Goal: Find specific page/section: Find specific page/section

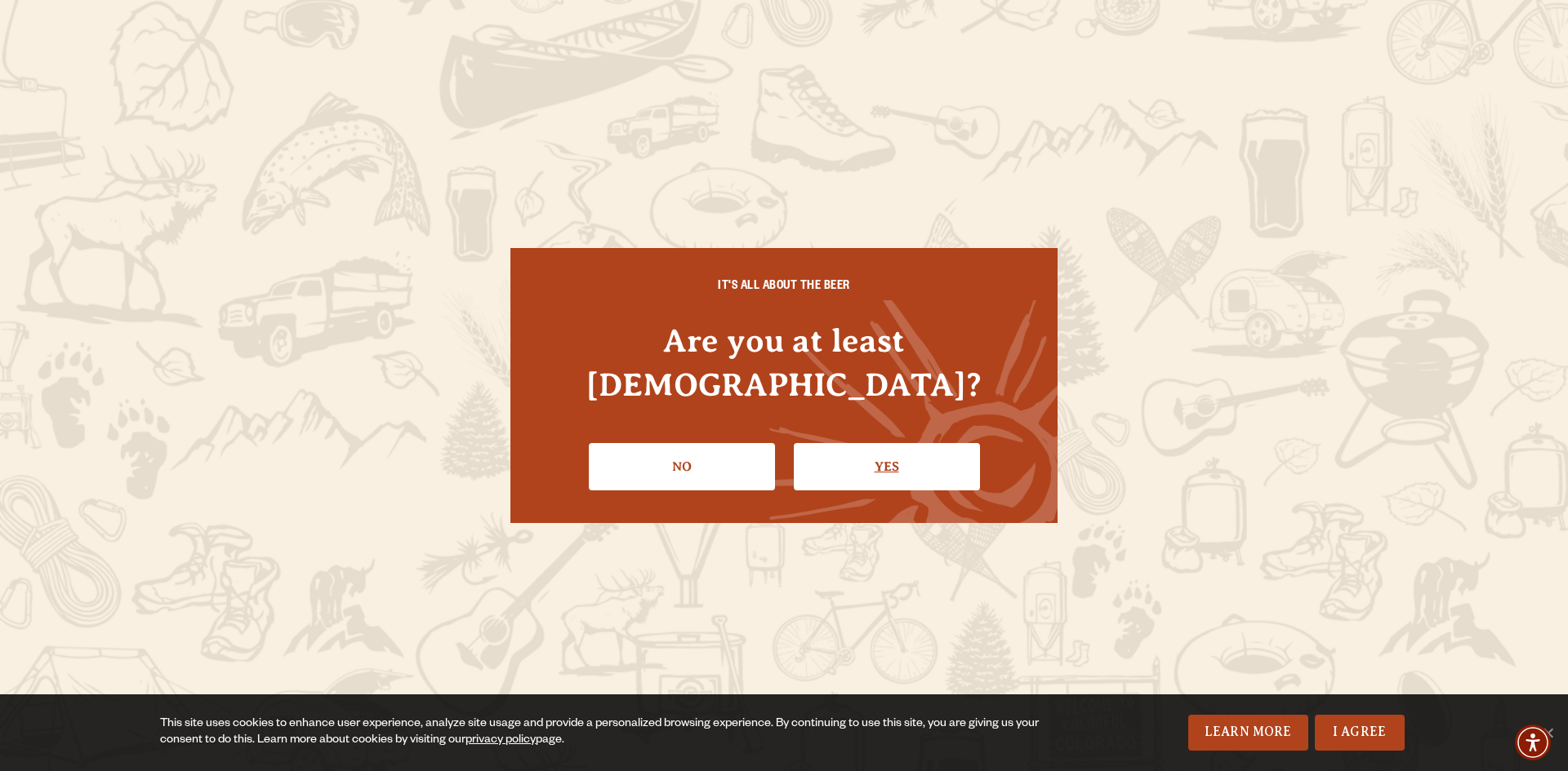
click at [896, 453] on link "Yes" at bounding box center [887, 467] width 186 height 48
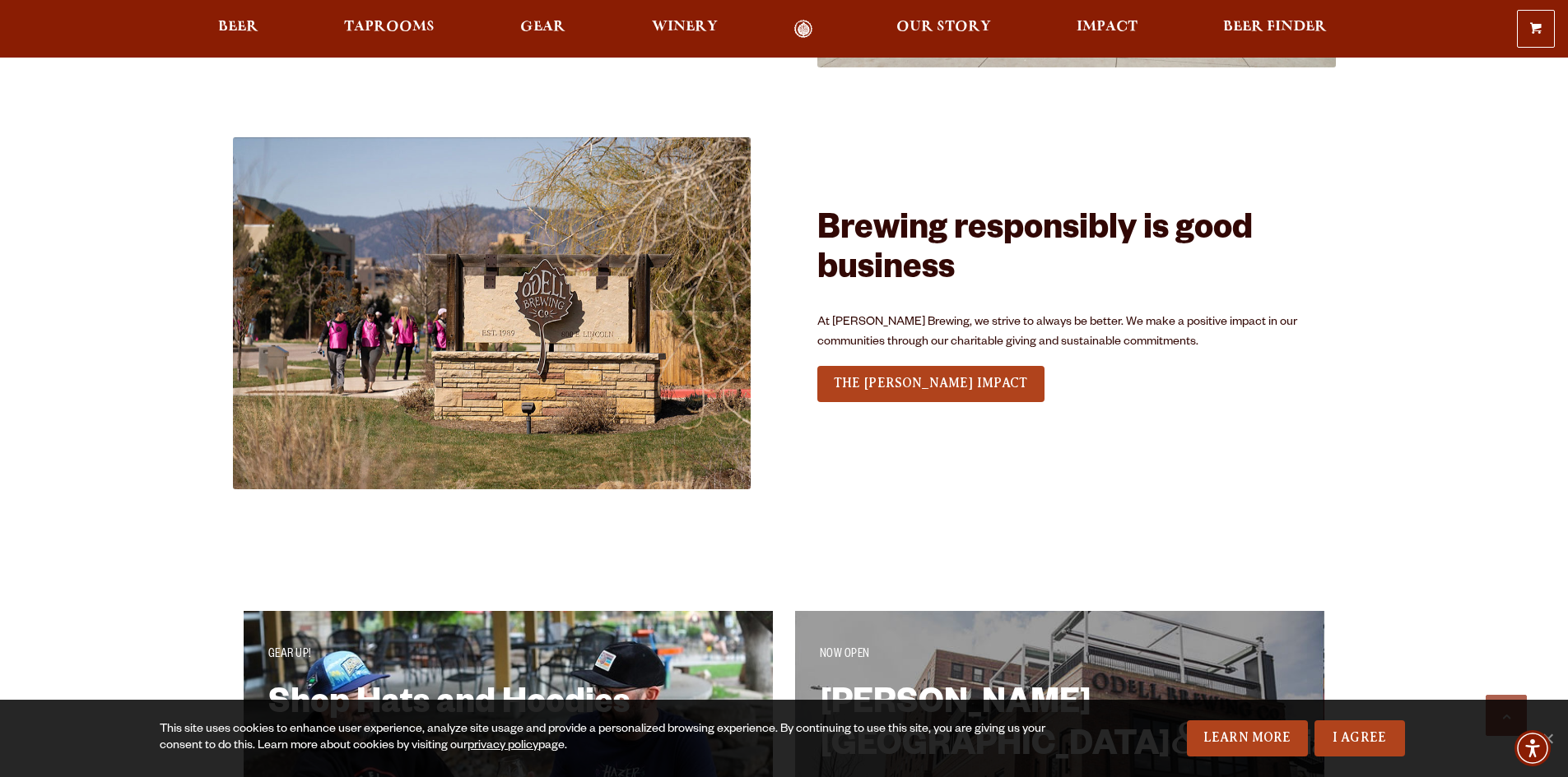
scroll to position [3126, 0]
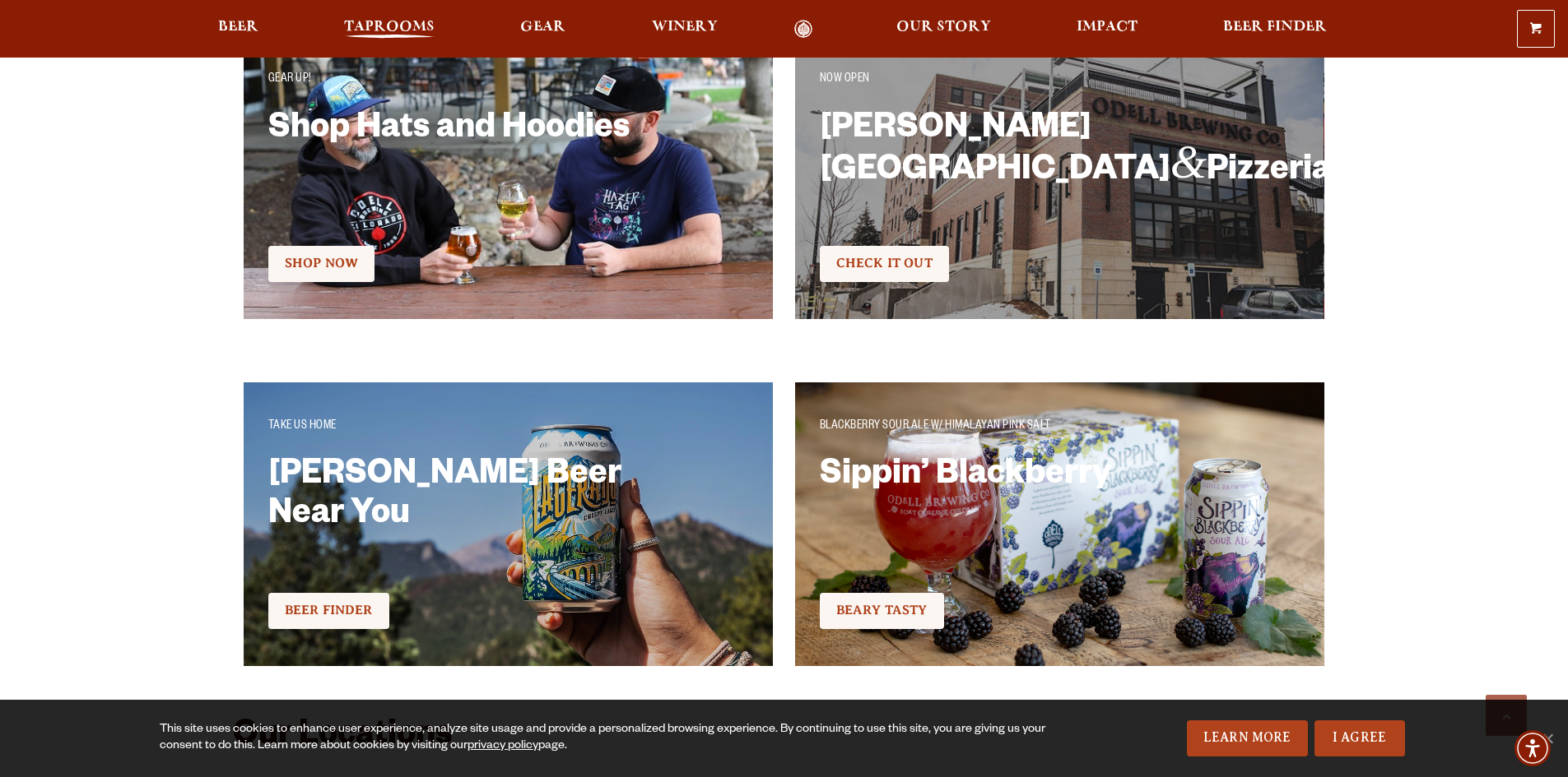
click at [389, 27] on span "Taprooms" at bounding box center [389, 27] width 91 height 13
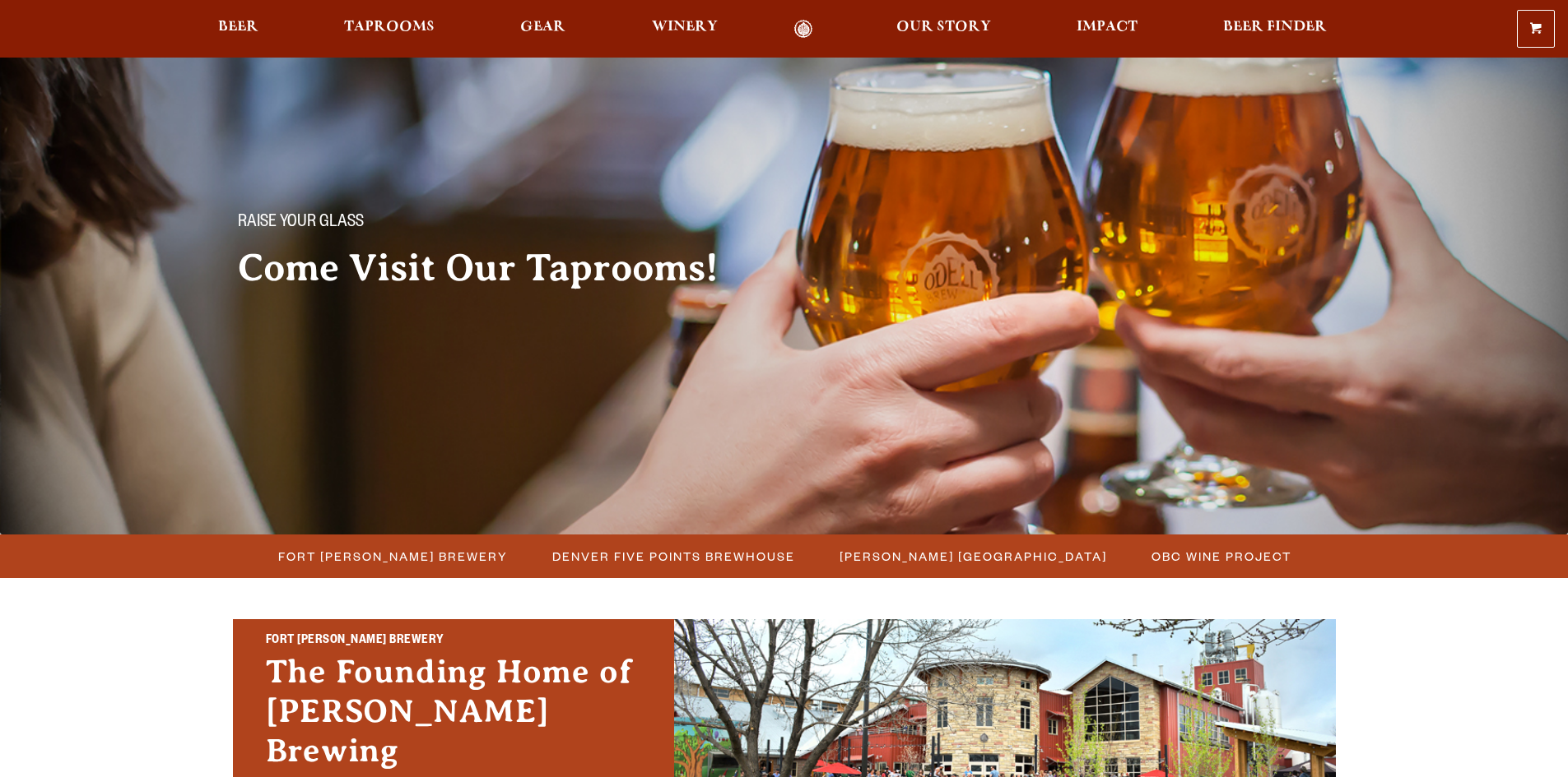
scroll to position [494, 0]
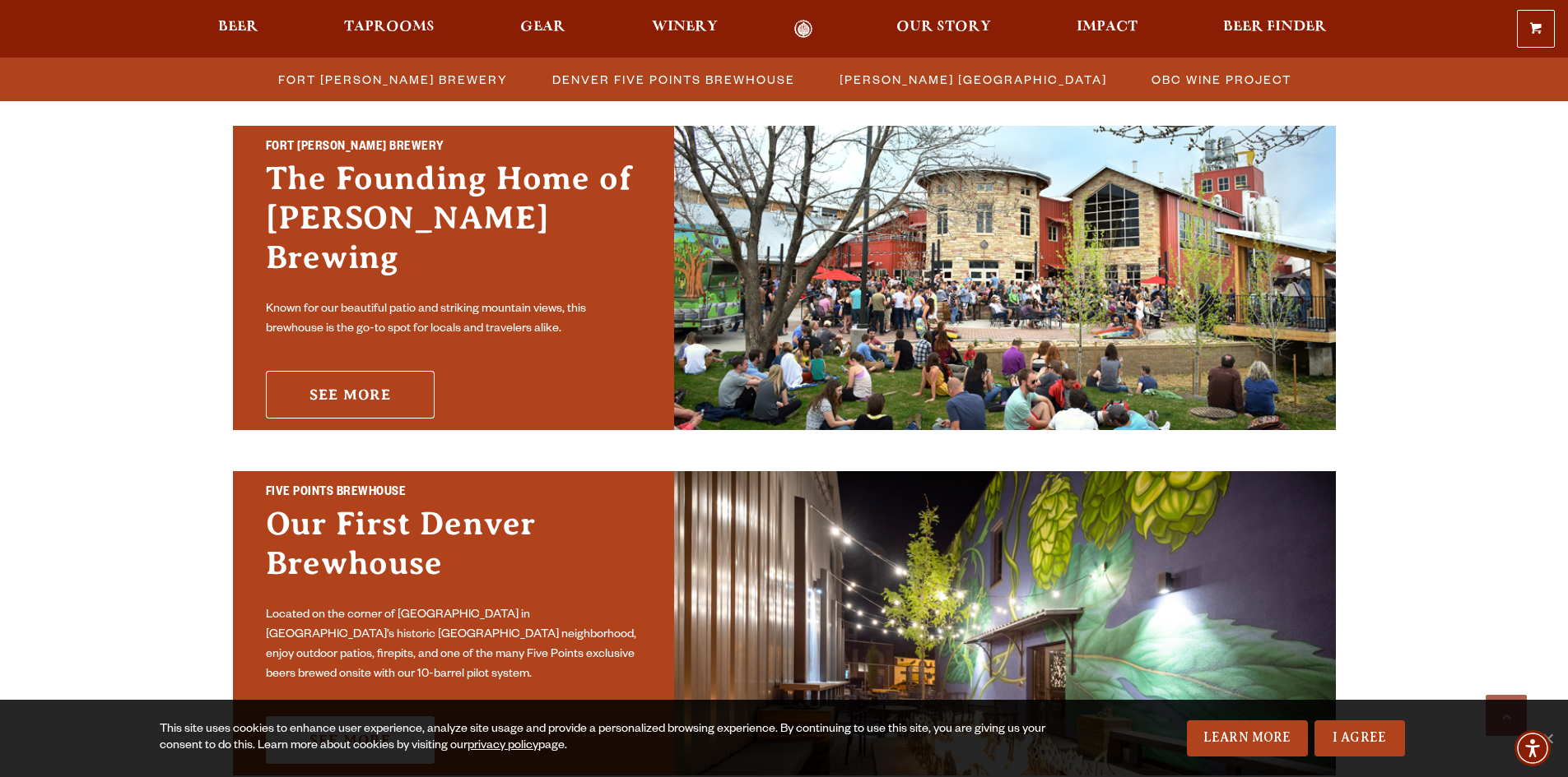
click at [364, 371] on link "See More" at bounding box center [350, 395] width 169 height 48
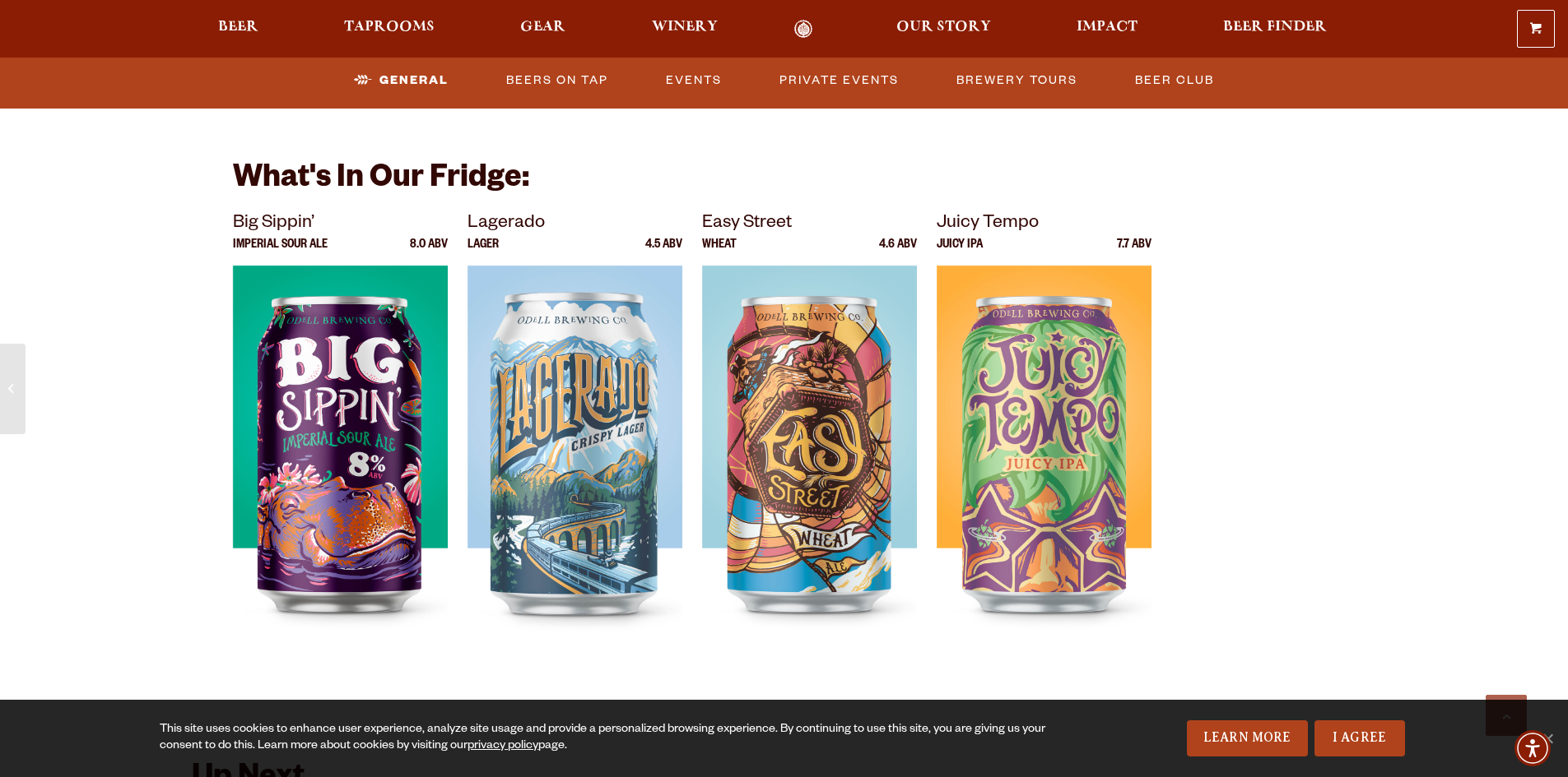
scroll to position [3208, 0]
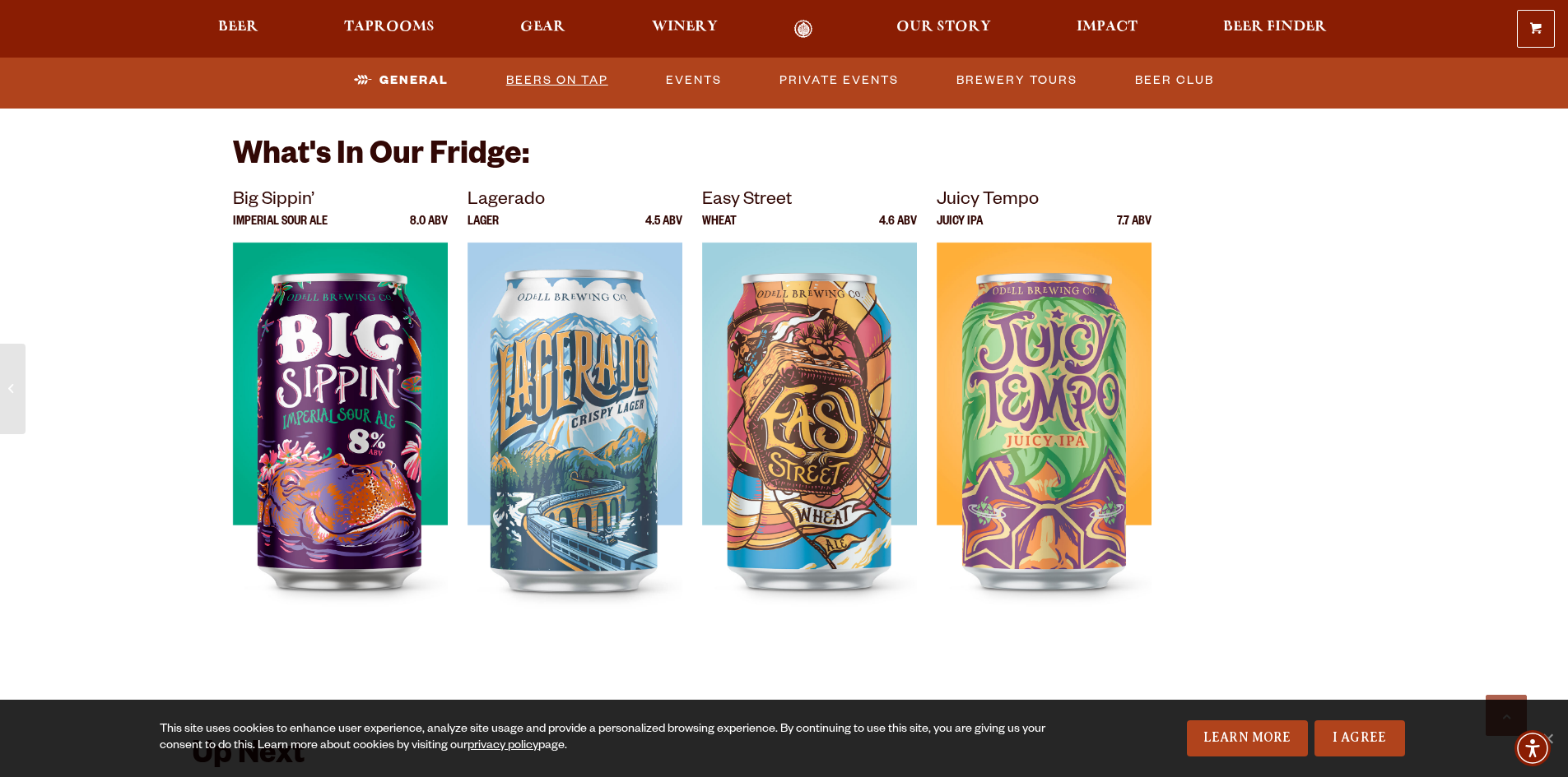
click at [547, 84] on link "Beers on Tap" at bounding box center [556, 80] width 115 height 38
click at [539, 77] on link "Beers on Tap" at bounding box center [543, 80] width 145 height 38
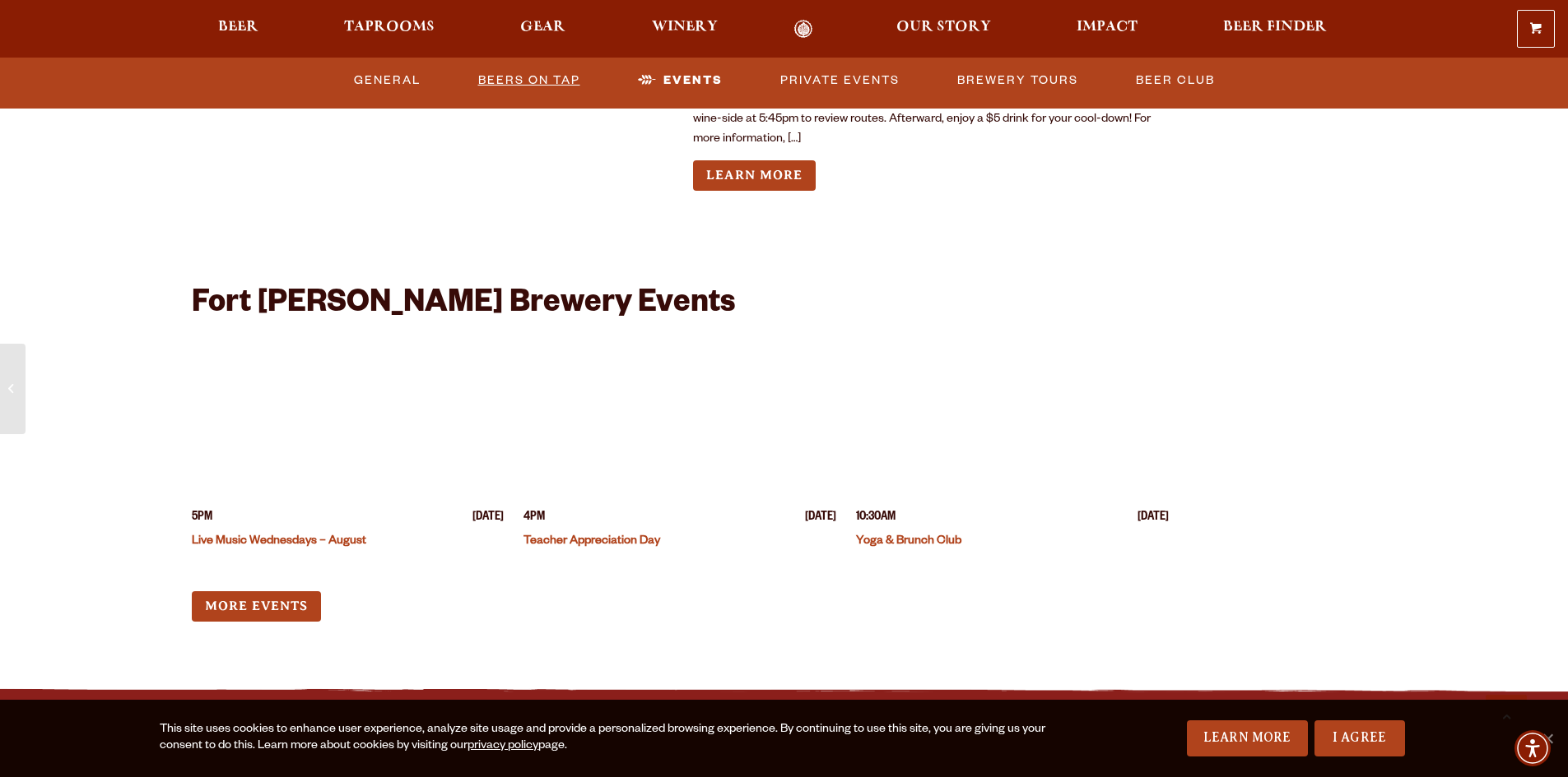
scroll to position [4031, 0]
